Goal: Task Accomplishment & Management: Manage account settings

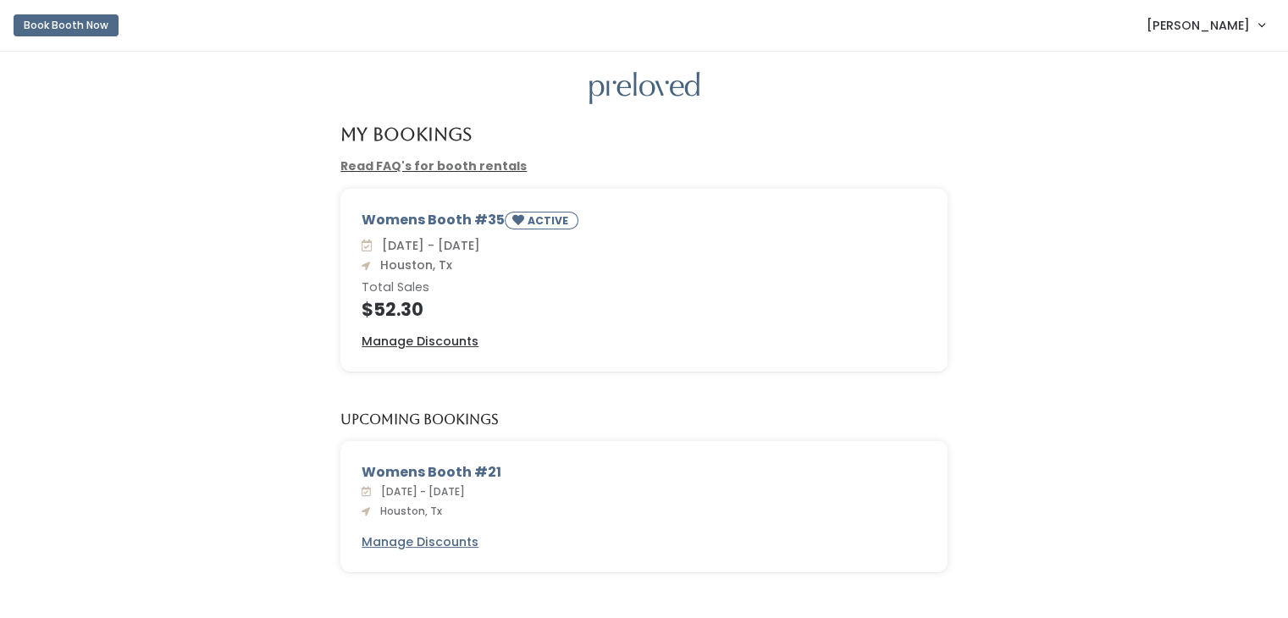
click at [1258, 20] on link "[PERSON_NAME]" at bounding box center [1205, 25] width 152 height 36
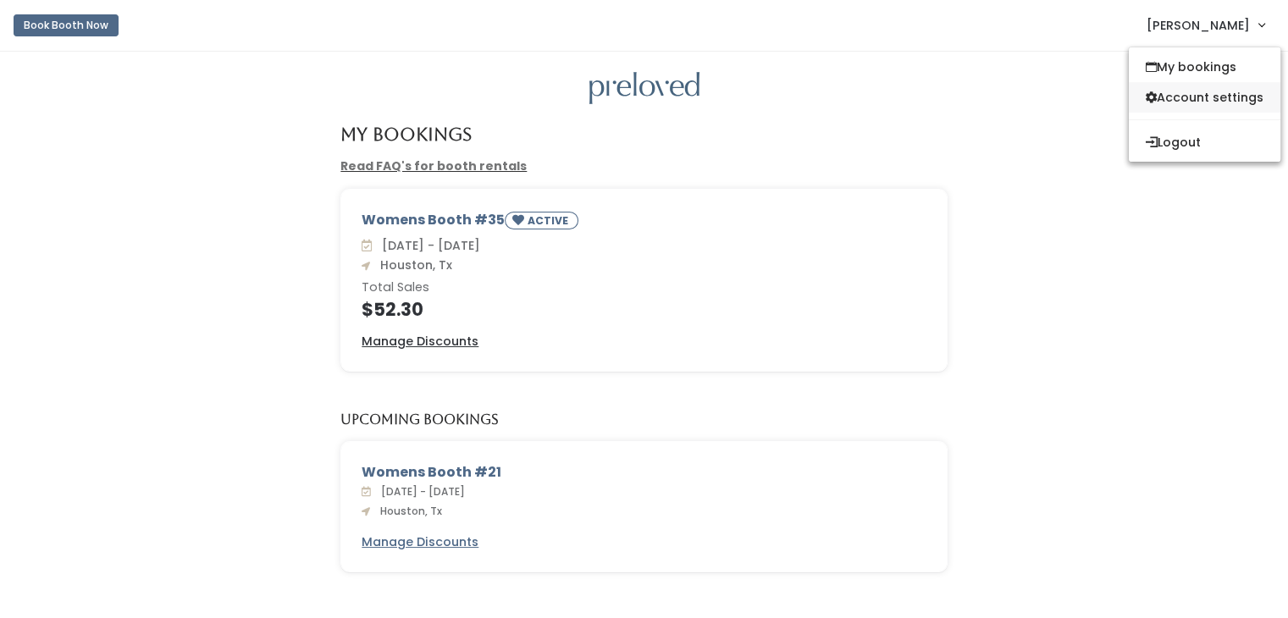
click at [1215, 100] on link "Account settings" at bounding box center [1204, 97] width 152 height 30
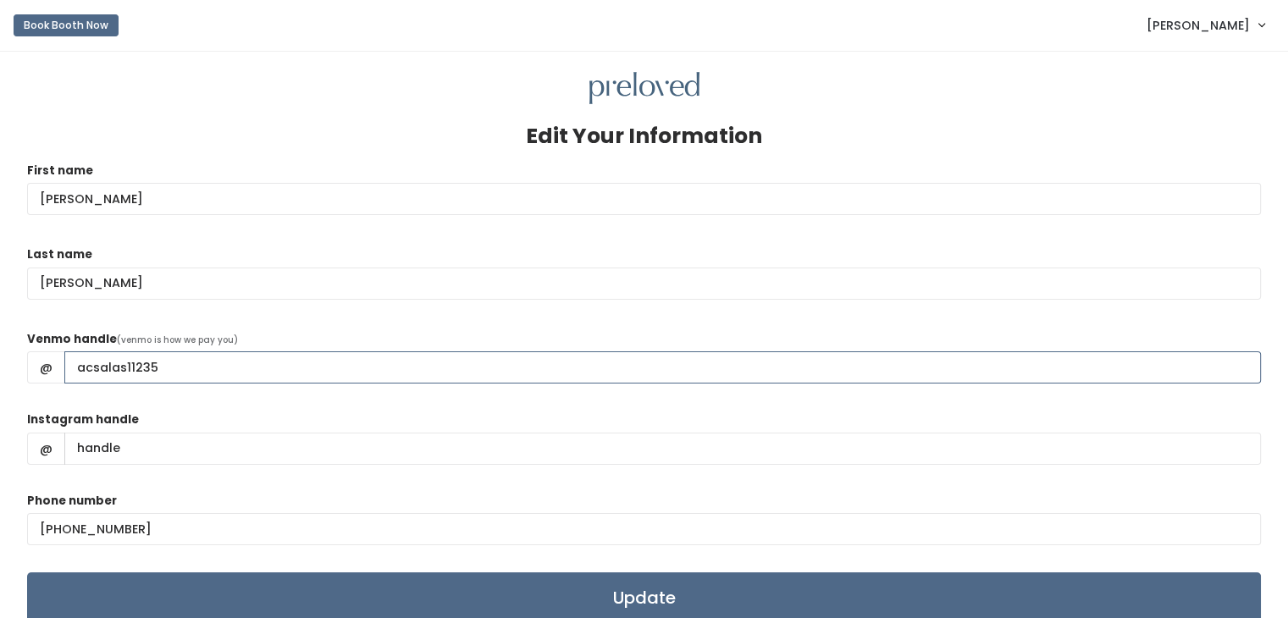
click at [97, 368] on input "acsalas11235" at bounding box center [662, 367] width 1196 height 32
click at [411, 363] on input "ACSalas11235" at bounding box center [662, 367] width 1196 height 32
type input "ACSalas11235"
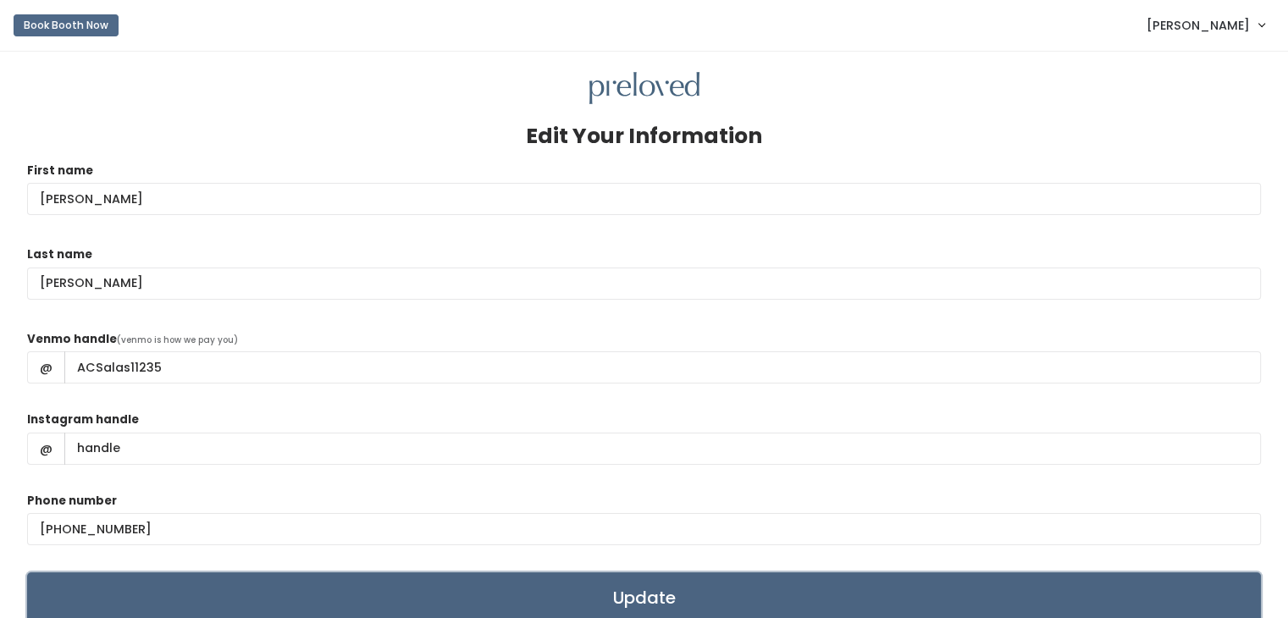
click at [797, 587] on input "Update" at bounding box center [643, 597] width 1233 height 51
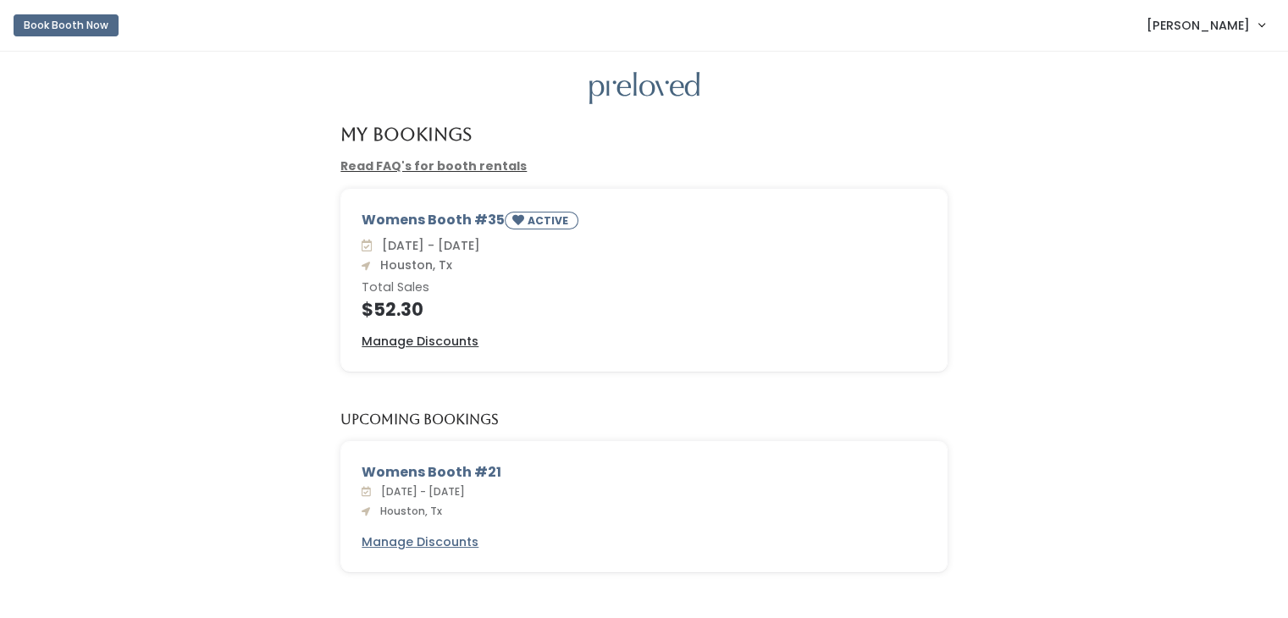
click at [1219, 28] on span "[PERSON_NAME]" at bounding box center [1197, 25] width 103 height 19
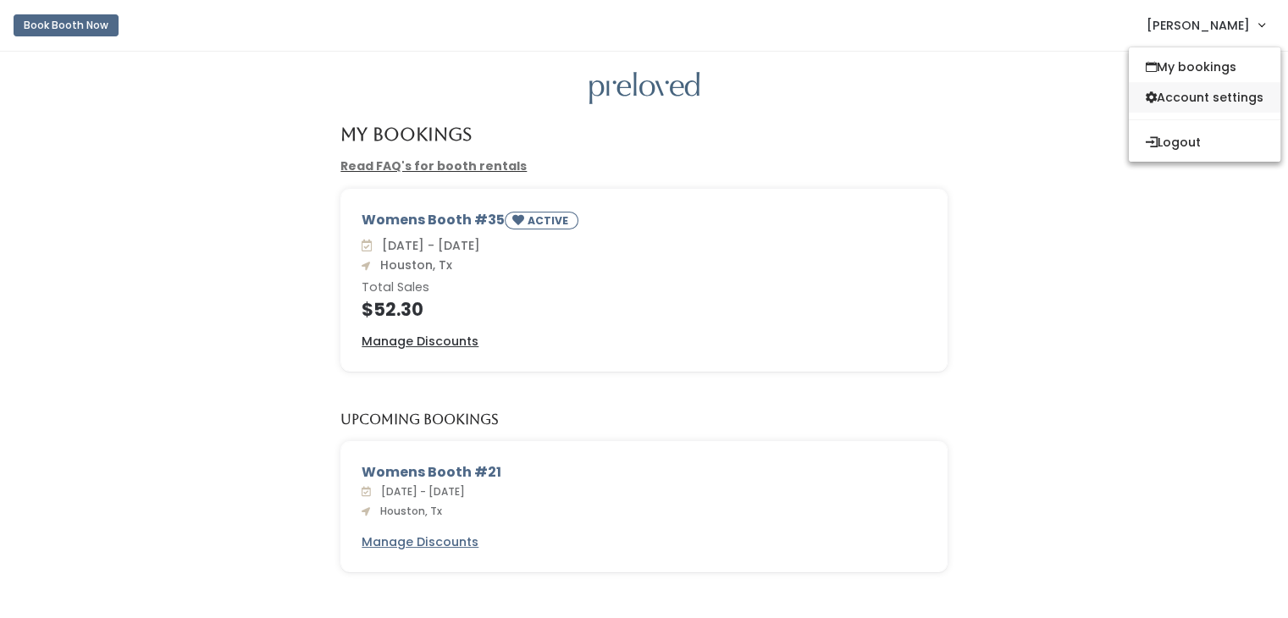
click at [1189, 95] on link "Account settings" at bounding box center [1204, 97] width 152 height 30
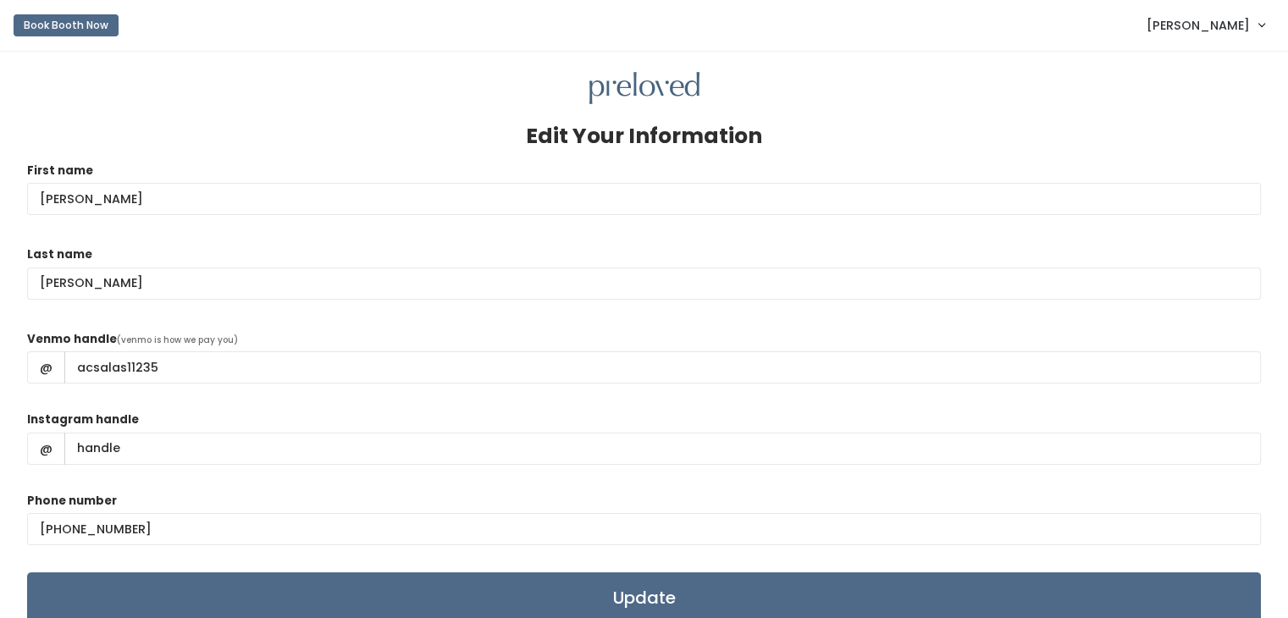
click at [1248, 20] on span "[PERSON_NAME]" at bounding box center [1197, 25] width 103 height 19
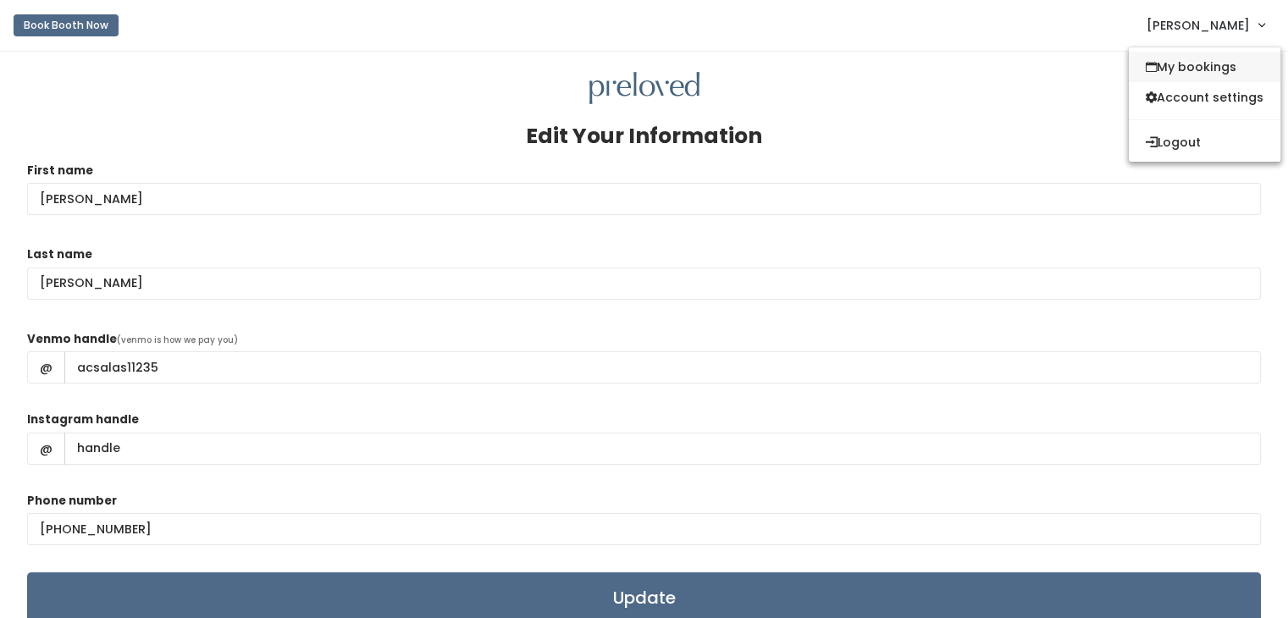
click at [1202, 65] on link "My bookings" at bounding box center [1204, 67] width 152 height 30
